Goal: Contribute content: Add original content to the website for others to see

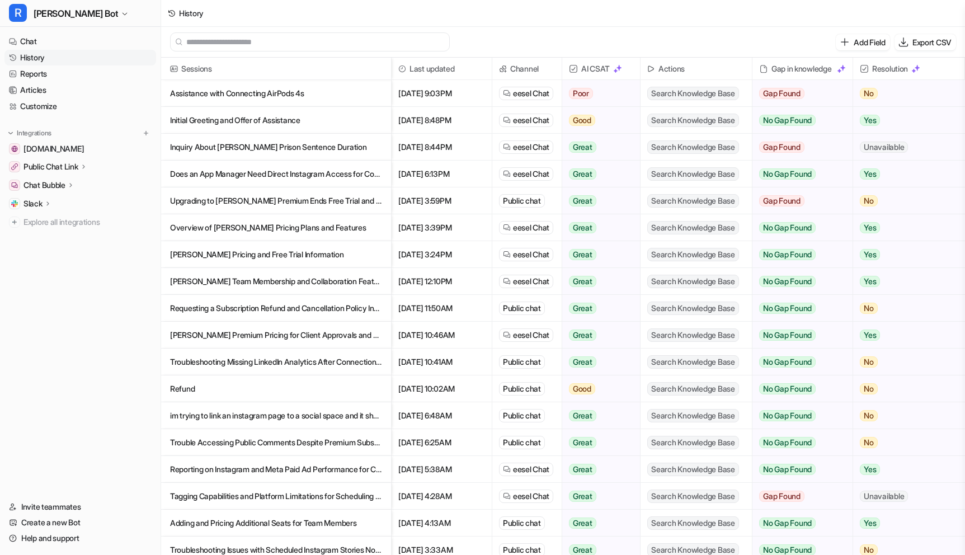
click at [39, 63] on link "History" at bounding box center [80, 58] width 152 height 16
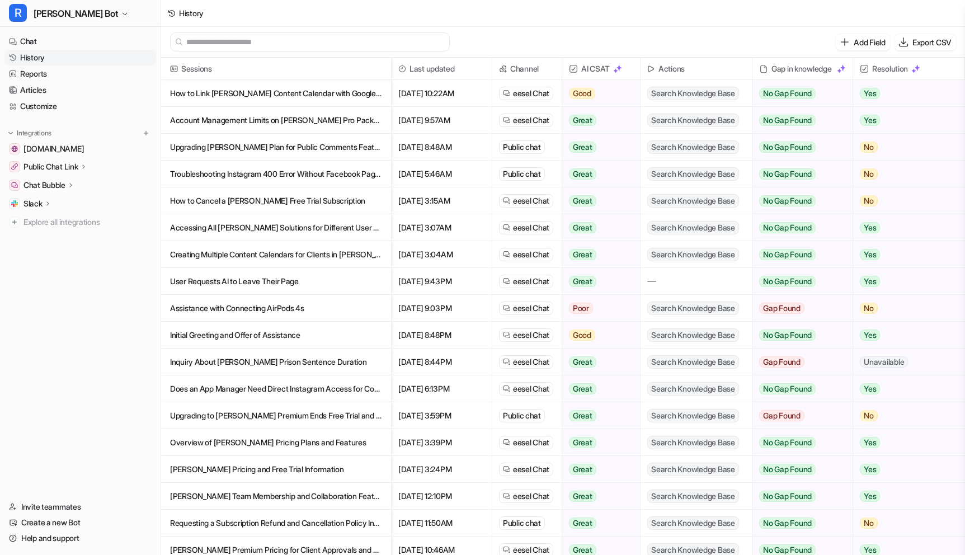
click at [265, 285] on p "User Requests AI to Leave Their Page" at bounding box center [276, 281] width 212 height 27
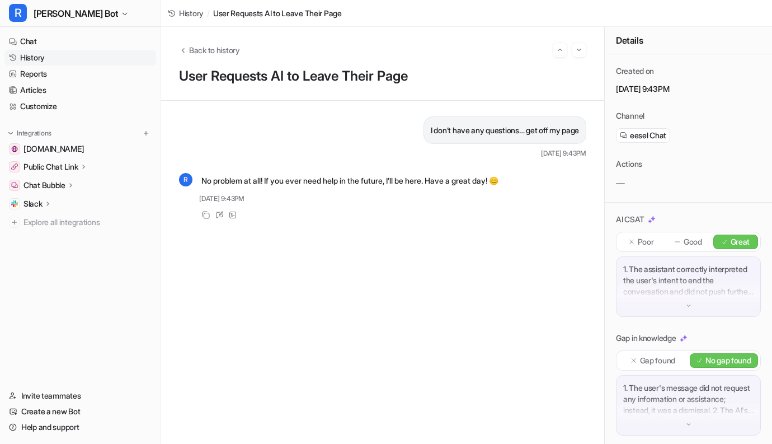
click at [51, 54] on link "History" at bounding box center [80, 58] width 152 height 16
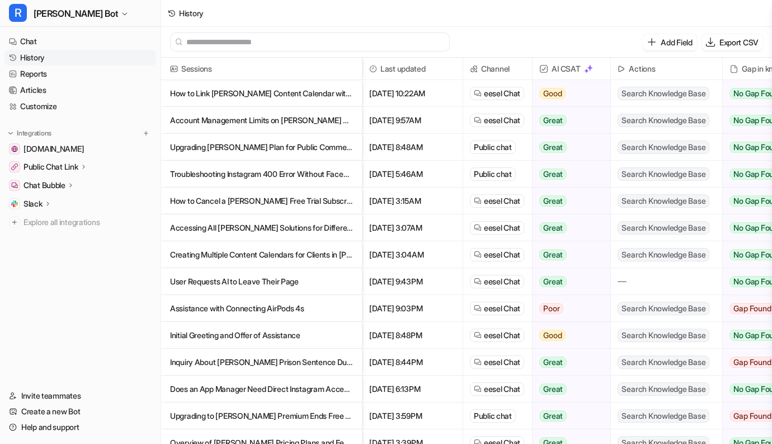
click at [314, 255] on p "Creating Multiple Content Calendars for Clients in [PERSON_NAME]" at bounding box center [261, 254] width 183 height 27
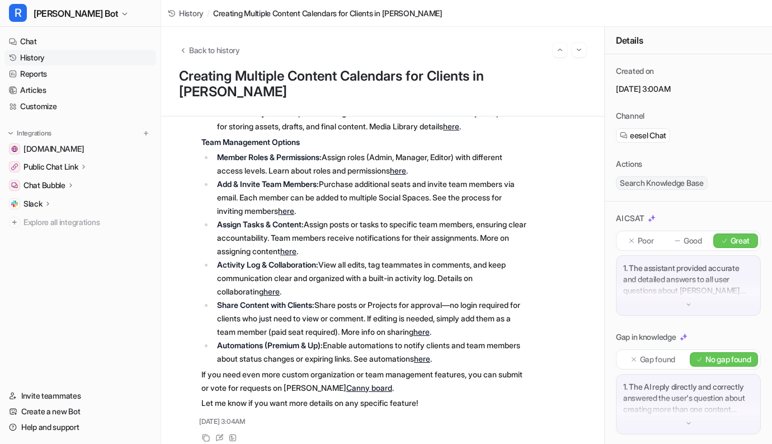
scroll to position [964, 0]
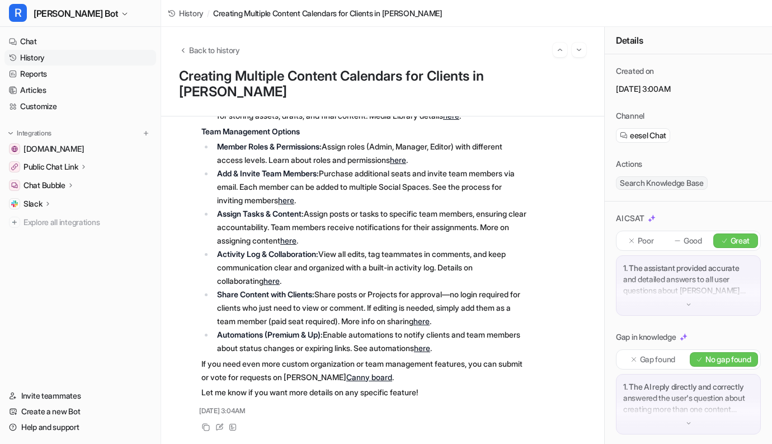
click at [37, 57] on link "History" at bounding box center [80, 58] width 152 height 16
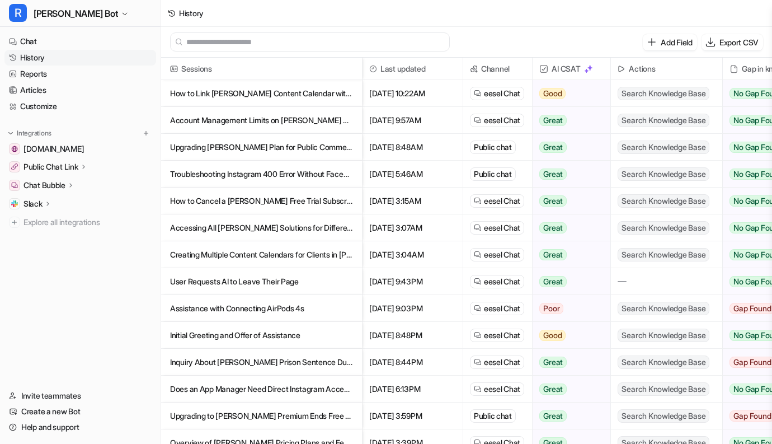
click at [213, 211] on p "How to Cancel a [PERSON_NAME] Free Trial Subscription" at bounding box center [261, 200] width 183 height 27
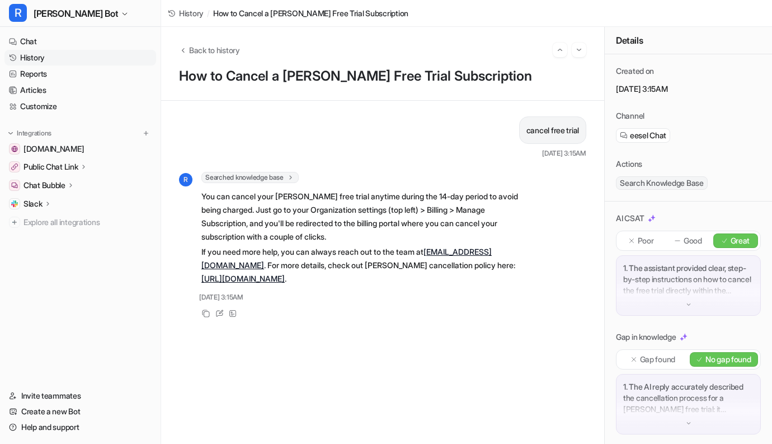
click at [21, 60] on link "History" at bounding box center [80, 58] width 152 height 16
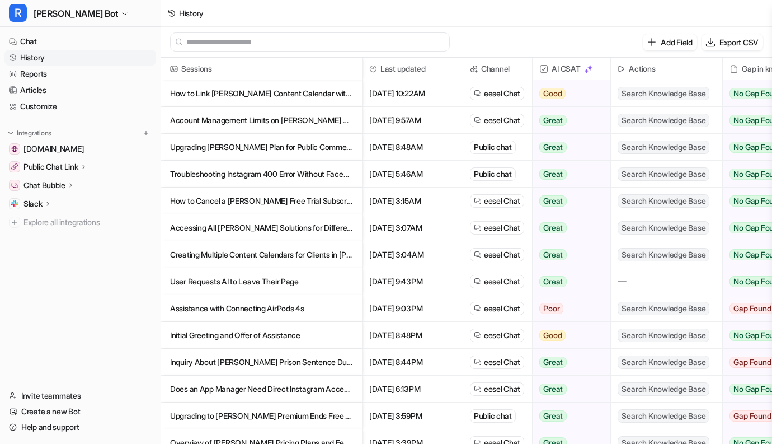
click at [233, 168] on p "Troubleshooting Instagram 400 Error Without Facebook Page for [PERSON_NAME] Int…" at bounding box center [261, 174] width 183 height 27
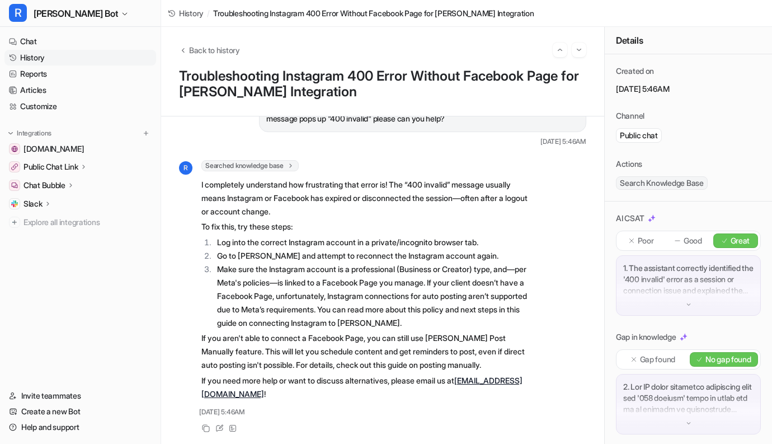
scroll to position [54, 0]
click at [30, 62] on link "History" at bounding box center [80, 58] width 152 height 16
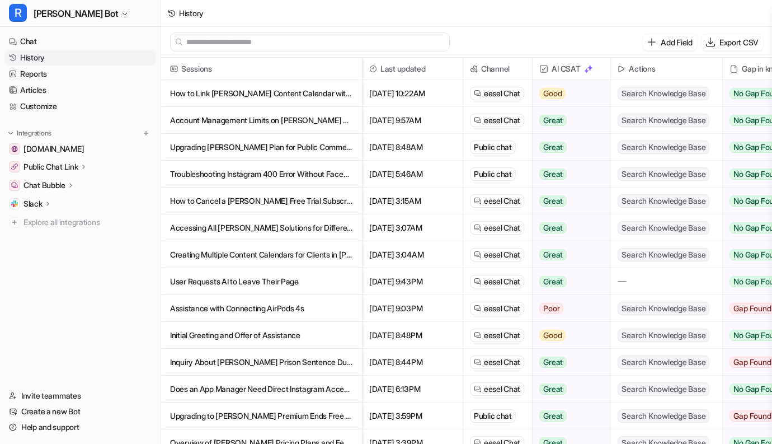
click at [280, 194] on p "How to Cancel a [PERSON_NAME] Free Trial Subscription" at bounding box center [261, 200] width 183 height 27
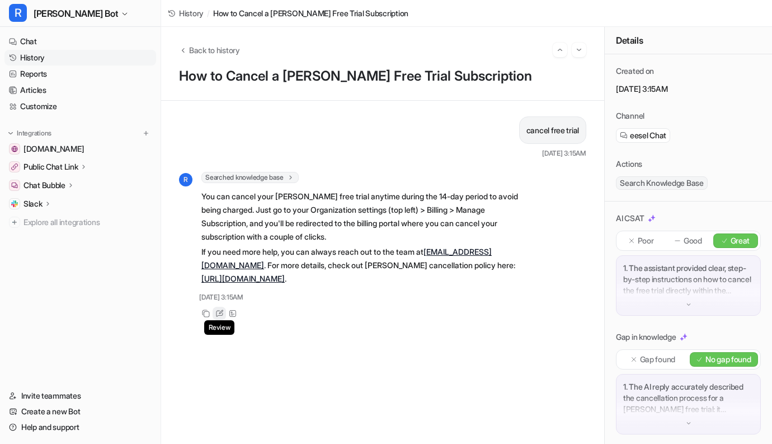
click at [221, 308] on div "Review" at bounding box center [219, 312] width 13 height 13
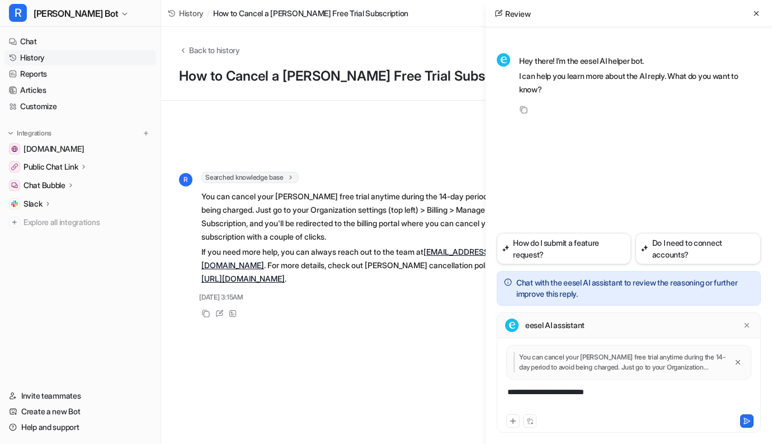
click at [593, 399] on div "**********" at bounding box center [628, 399] width 258 height 26
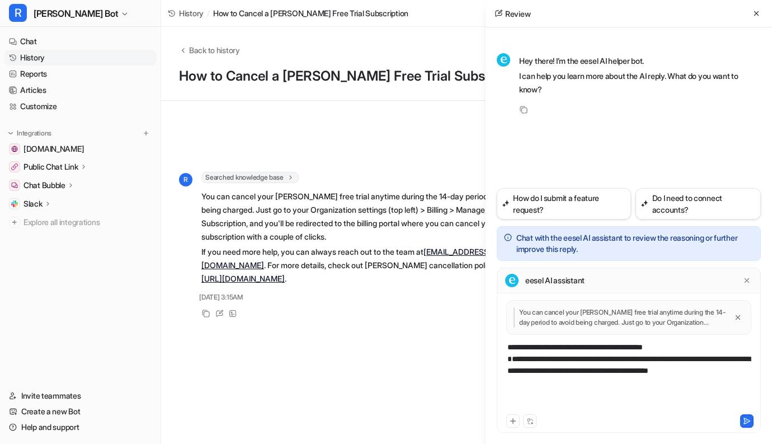
click at [721, 385] on div "**********" at bounding box center [628, 376] width 258 height 70
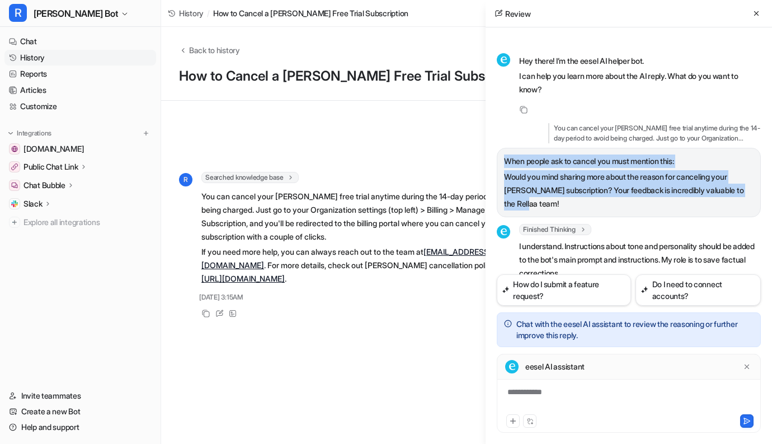
drag, startPoint x: 506, startPoint y: 161, endPoint x: 528, endPoint y: 203, distance: 47.3
click at [527, 207] on span "When people ask to cancel you must mention this: Would you mind sharing more ab…" at bounding box center [628, 182] width 249 height 56
copy span "When people ask to cancel you must mention this: Would you mind sharing more ab…"
click at [34, 102] on link "Customize" at bounding box center [80, 106] width 152 height 16
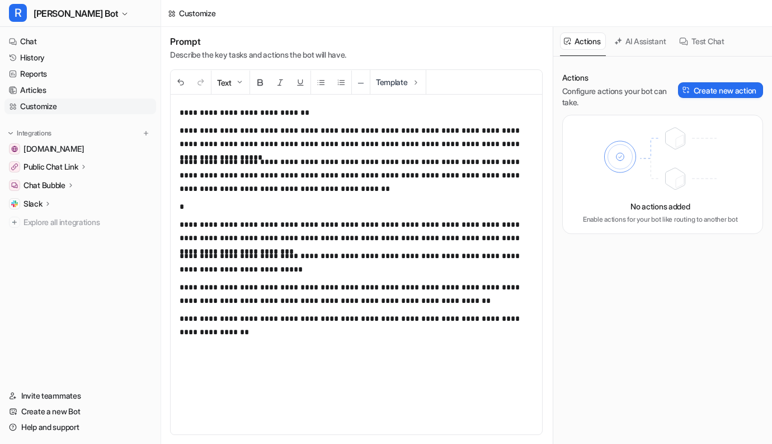
click at [331, 328] on p "**********" at bounding box center [356, 325] width 353 height 27
paste div
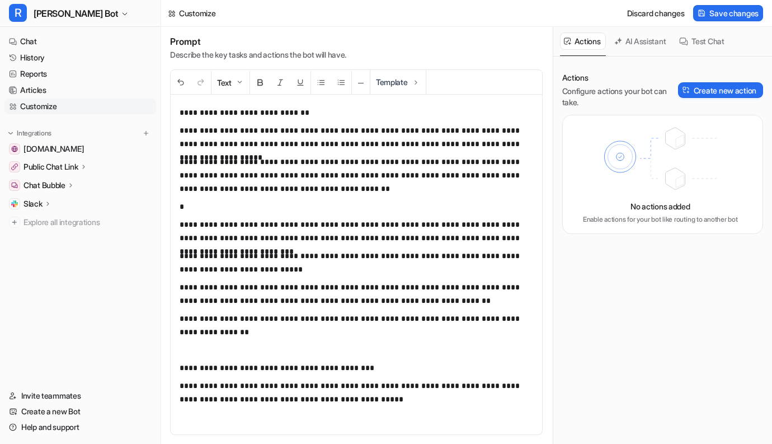
click at [334, 401] on p "**********" at bounding box center [356, 392] width 353 height 27
click at [713, 12] on span "Save changes" at bounding box center [733, 13] width 49 height 12
click at [23, 62] on link "History" at bounding box center [80, 58] width 152 height 16
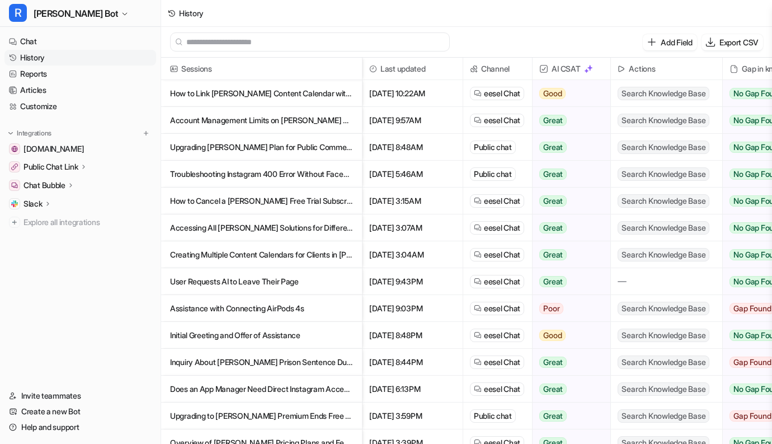
click at [280, 169] on p "Troubleshooting Instagram 400 Error Without Facebook Page for [PERSON_NAME] Int…" at bounding box center [261, 174] width 183 height 27
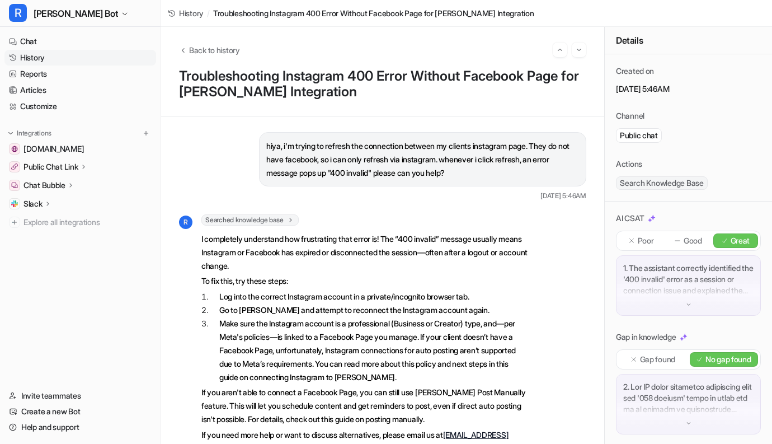
click at [46, 60] on link "History" at bounding box center [80, 58] width 152 height 16
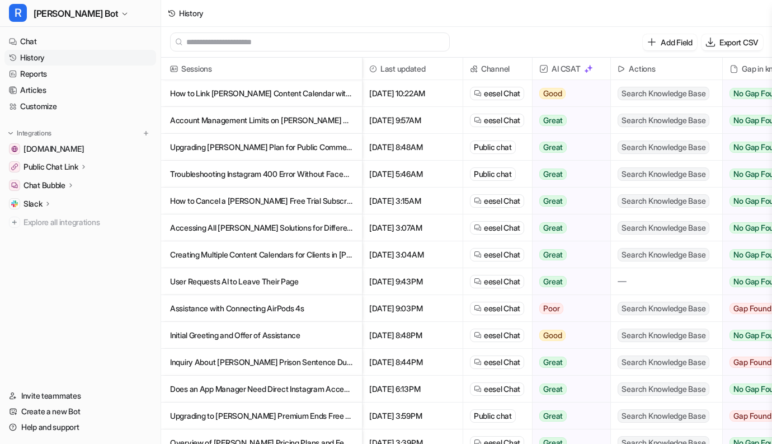
click at [270, 151] on p "Upgrading [PERSON_NAME] Plan for Public Comments Feature and Discount Eligibili…" at bounding box center [261, 147] width 183 height 27
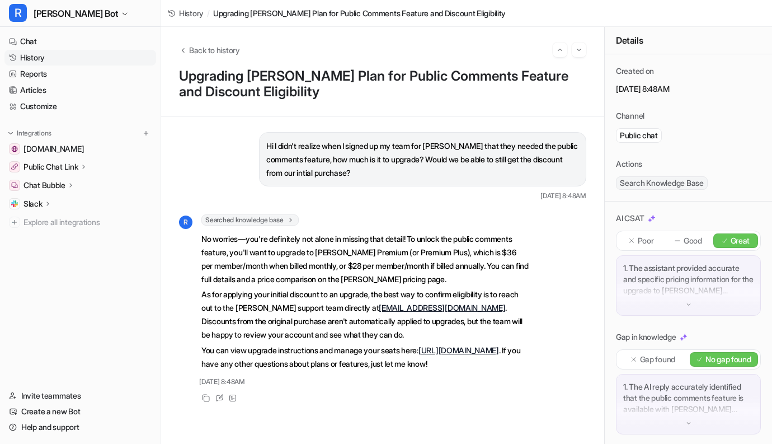
click at [40, 60] on link "History" at bounding box center [80, 58] width 152 height 16
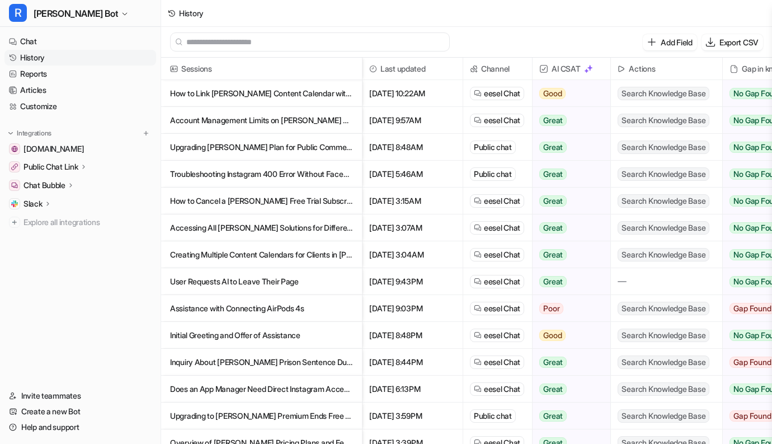
click at [211, 100] on p "How to Link [PERSON_NAME] Content Calendar with Google Calendar" at bounding box center [261, 93] width 183 height 27
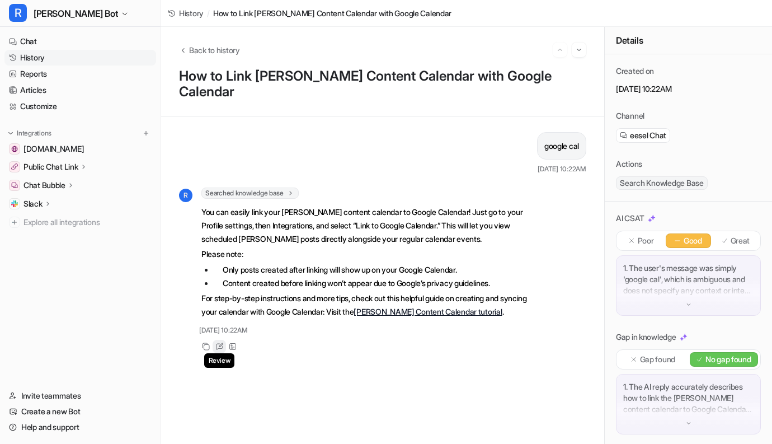
click at [215, 339] on div "Review" at bounding box center [219, 345] width 13 height 13
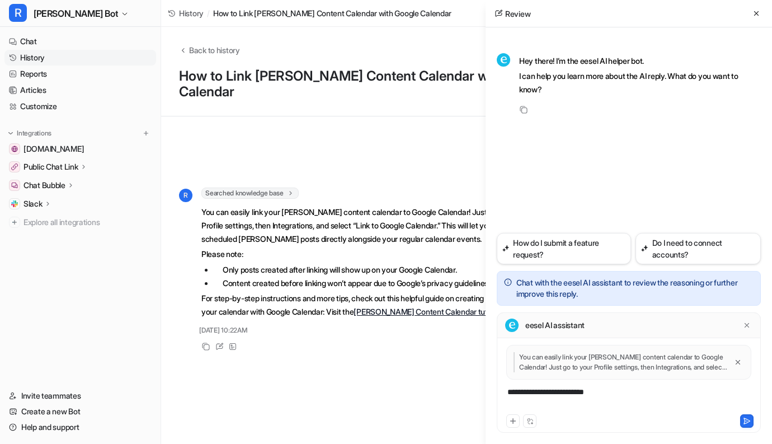
click at [558, 391] on div "**********" at bounding box center [628, 399] width 258 height 26
click at [557, 392] on div "**********" at bounding box center [628, 399] width 258 height 26
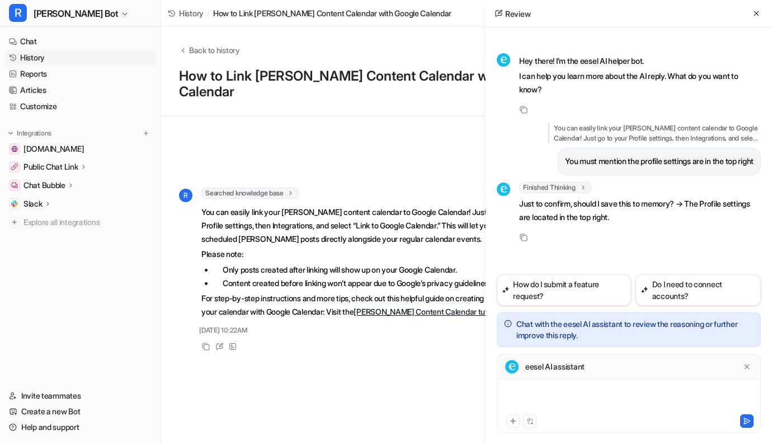
click at [541, 394] on div at bounding box center [628, 399] width 258 height 26
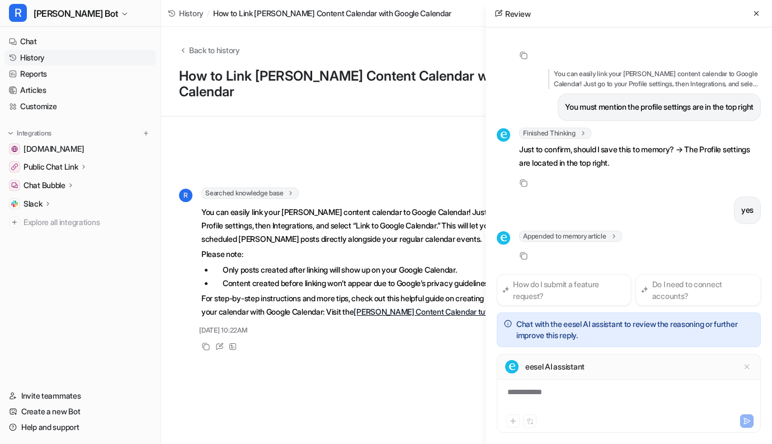
scroll to position [84, 0]
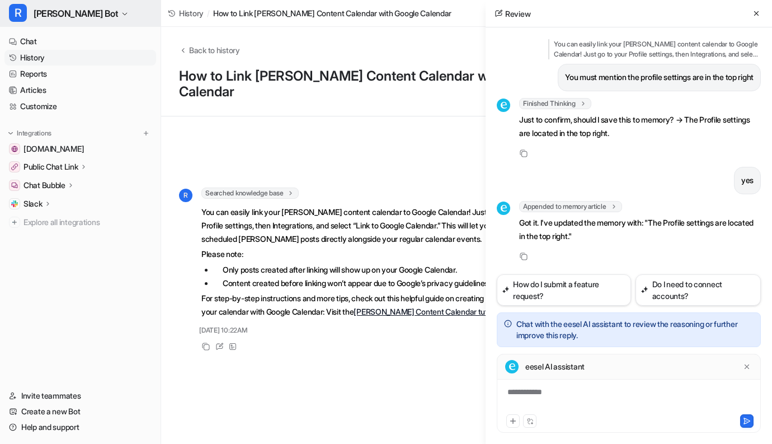
click at [76, 9] on button "R [PERSON_NAME] Bot" at bounding box center [80, 13] width 161 height 27
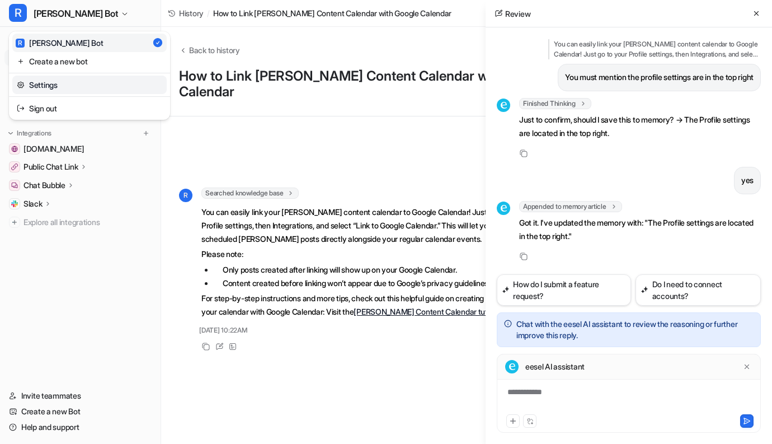
click at [50, 88] on link "Settings" at bounding box center [89, 85] width 154 height 18
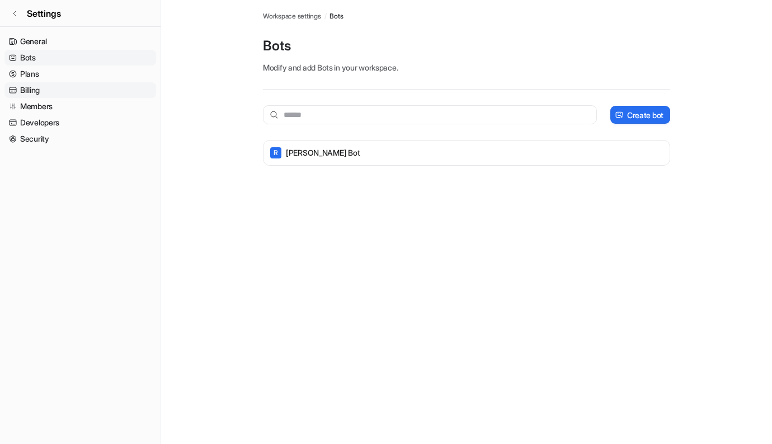
click at [44, 89] on link "Billing" at bounding box center [80, 90] width 152 height 16
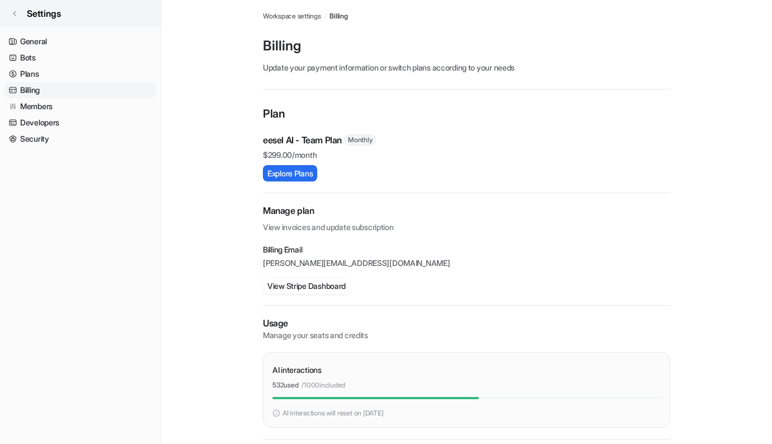
click at [18, 19] on link "Settings" at bounding box center [80, 13] width 161 height 27
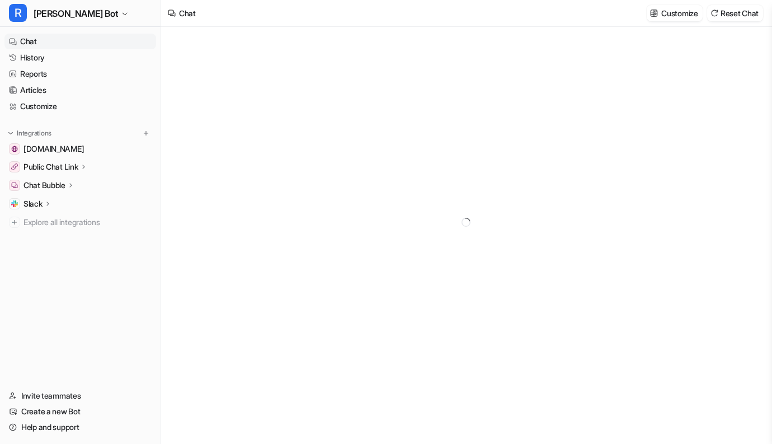
type textarea "**********"
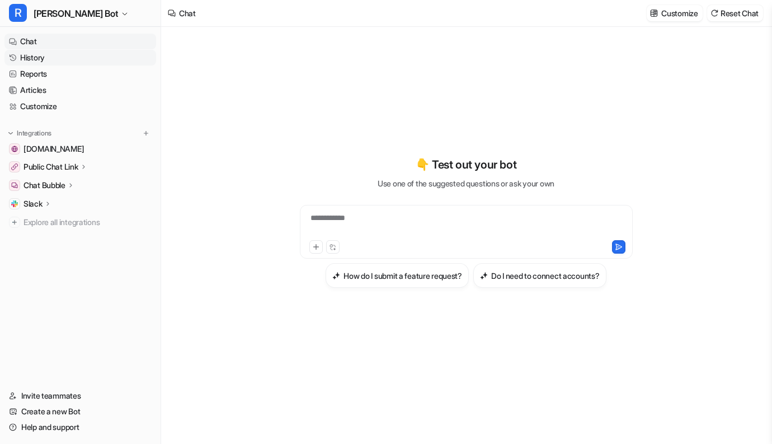
click at [65, 59] on link "History" at bounding box center [80, 58] width 152 height 16
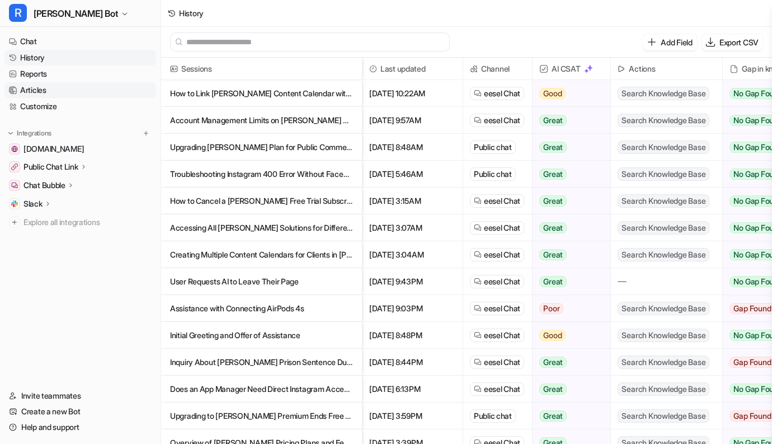
click at [27, 85] on link "Articles" at bounding box center [80, 90] width 152 height 16
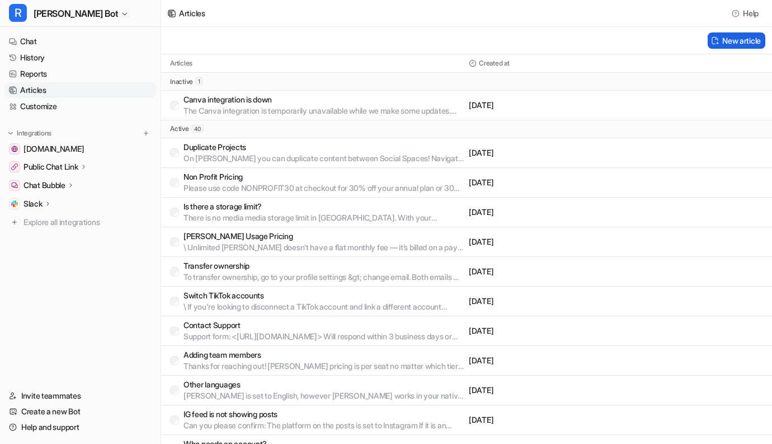
click at [719, 36] on button "New article" at bounding box center [737, 40] width 58 height 16
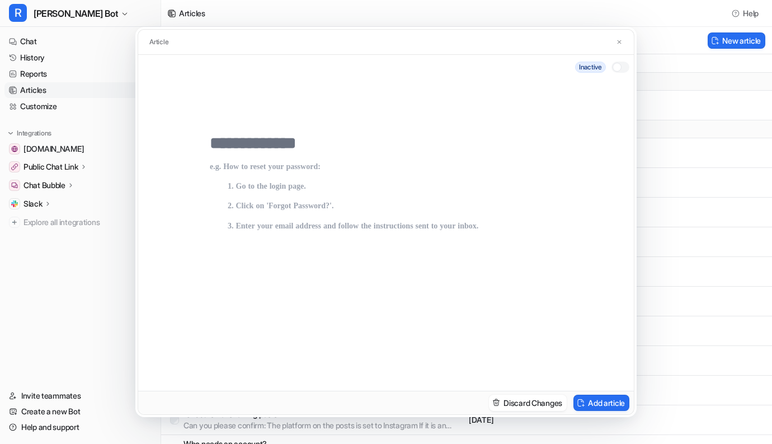
click at [310, 138] on input "text" at bounding box center [386, 143] width 352 height 20
type input "**********"
click at [273, 181] on p at bounding box center [386, 265] width 352 height 206
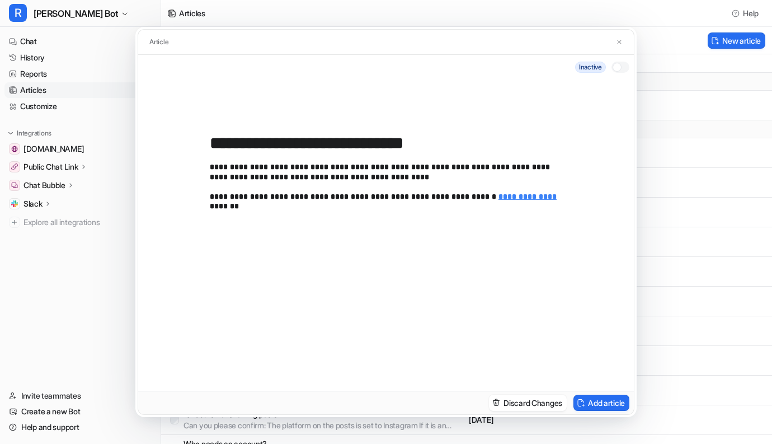
click at [619, 68] on div at bounding box center [616, 67] width 9 height 9
click at [587, 404] on button "Add article" at bounding box center [601, 402] width 56 height 16
